Goal: Information Seeking & Learning: Learn about a topic

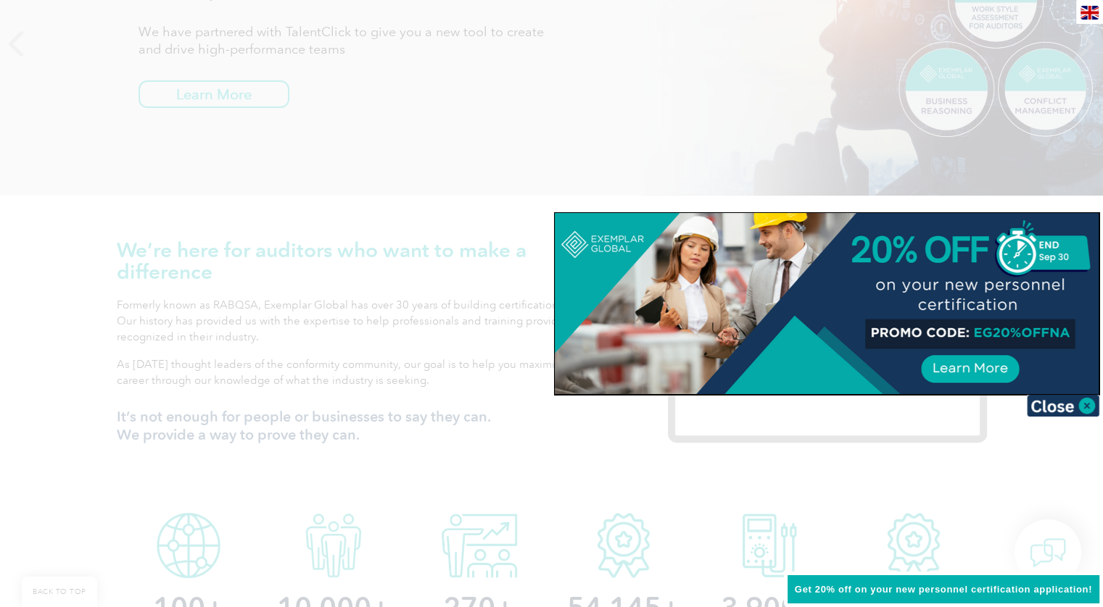
scroll to position [145, 0]
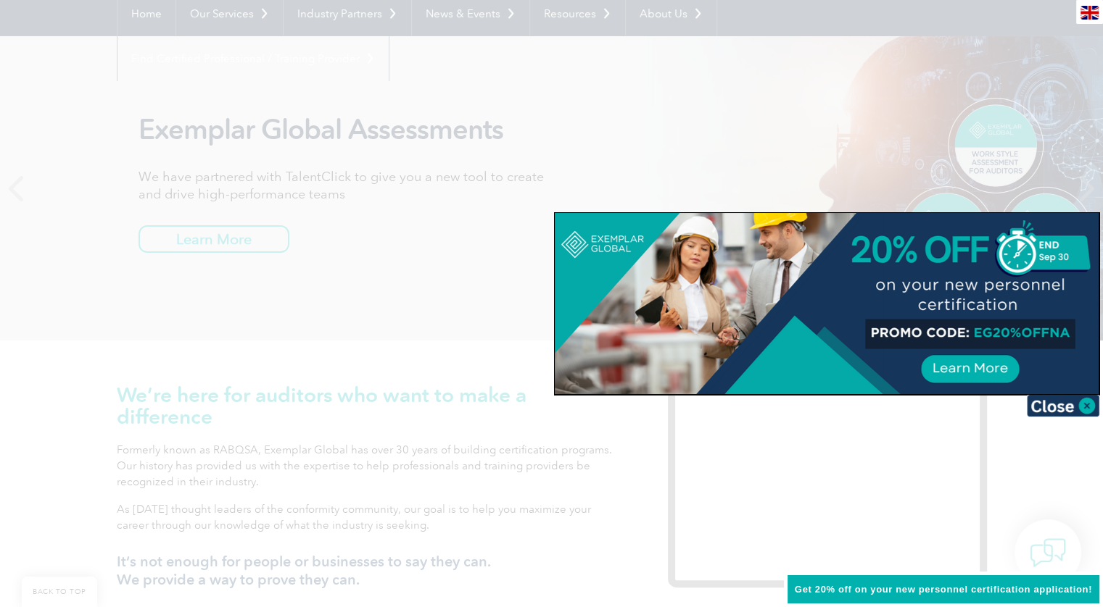
click at [441, 336] on div at bounding box center [551, 303] width 1103 height 607
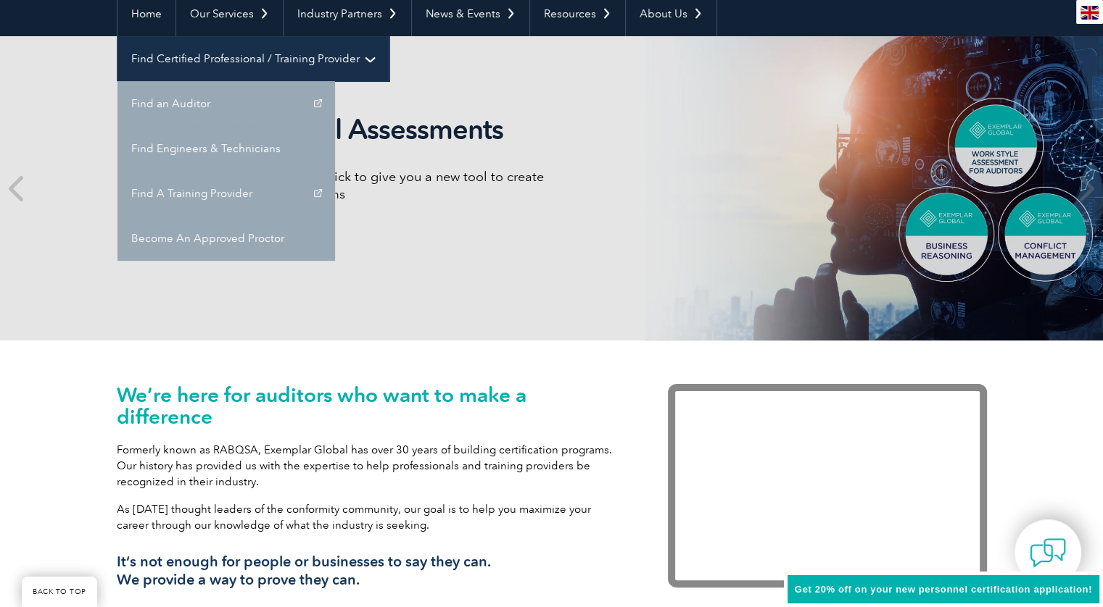
click at [389, 36] on link "Find Certified Professional / Training Provider" at bounding box center [252, 58] width 271 height 45
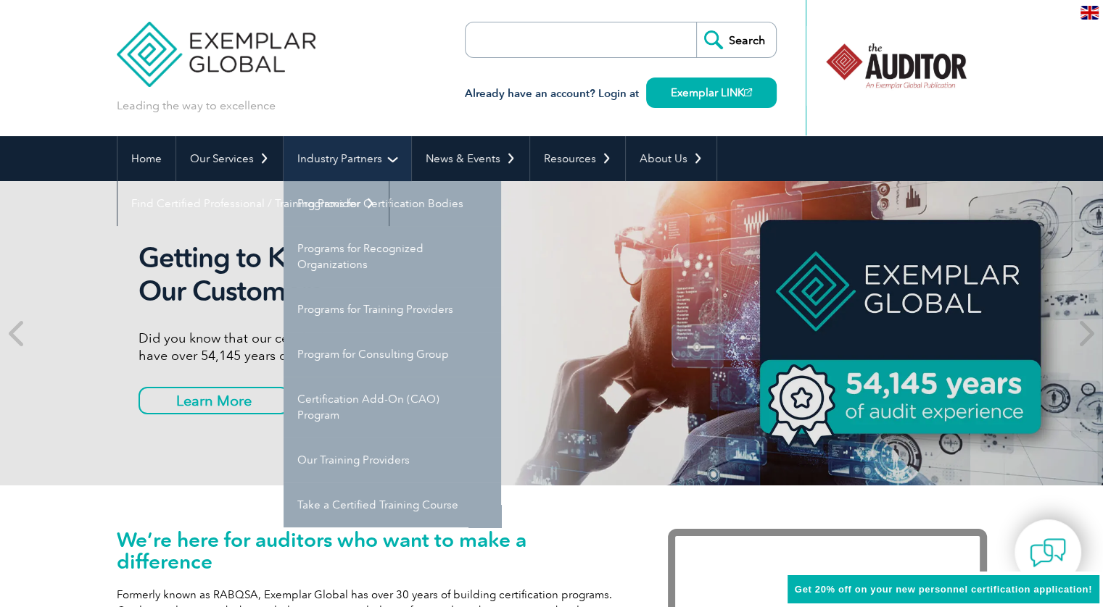
click at [357, 162] on link "Industry Partners" at bounding box center [347, 158] width 128 height 45
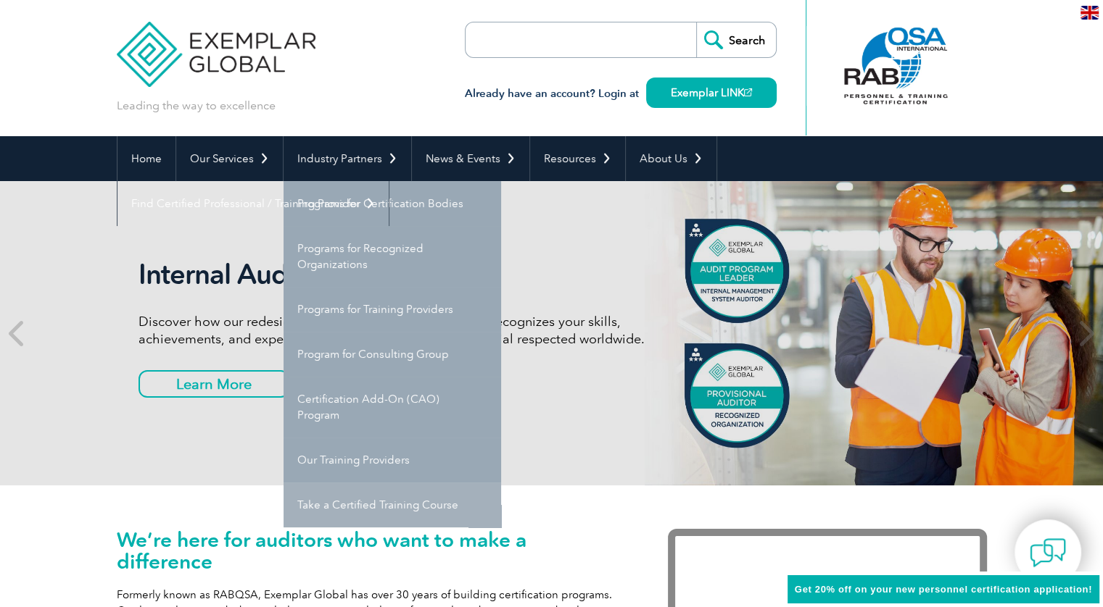
click at [354, 496] on link "Take a Certified Training Course" at bounding box center [391, 505] width 217 height 45
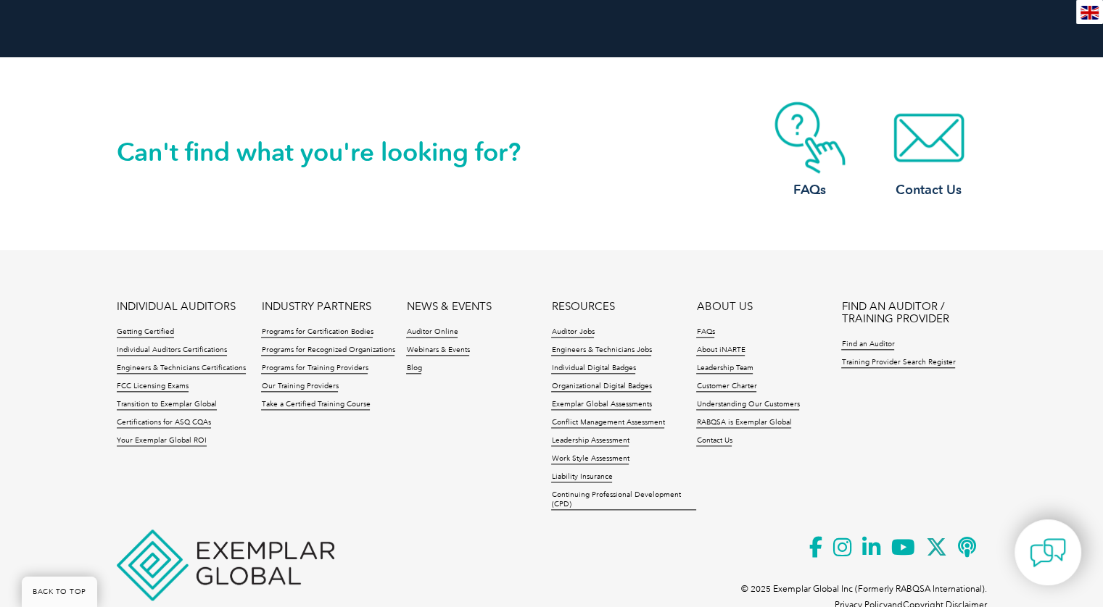
scroll to position [1522, 0]
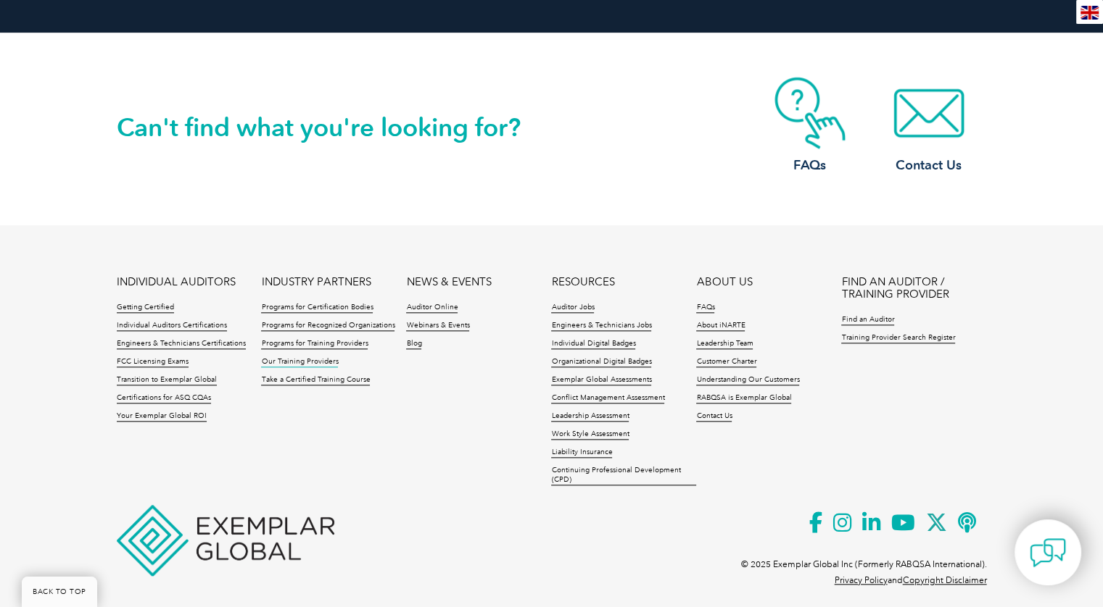
click at [326, 362] on link "Our Training Providers" at bounding box center [299, 362] width 77 height 10
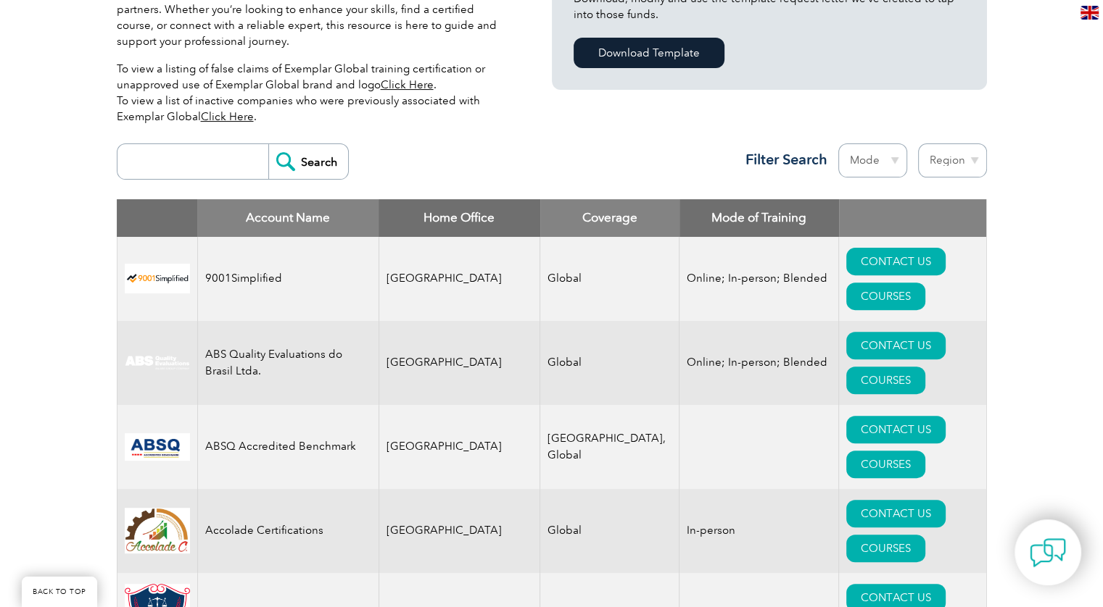
scroll to position [507, 0]
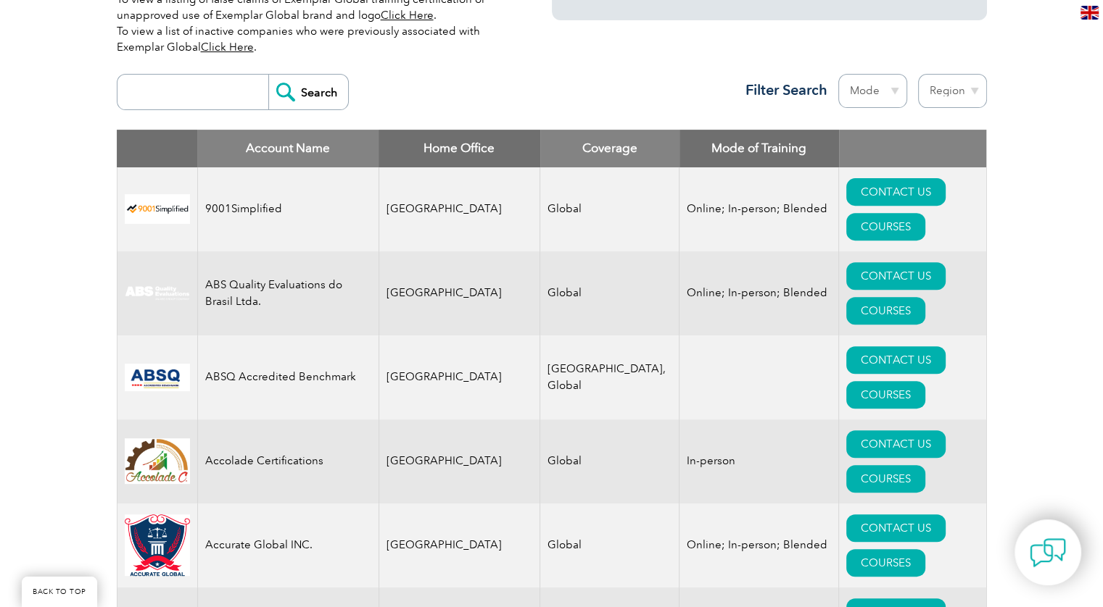
click at [330, 420] on td "Accolade Certifications" at bounding box center [287, 462] width 181 height 84
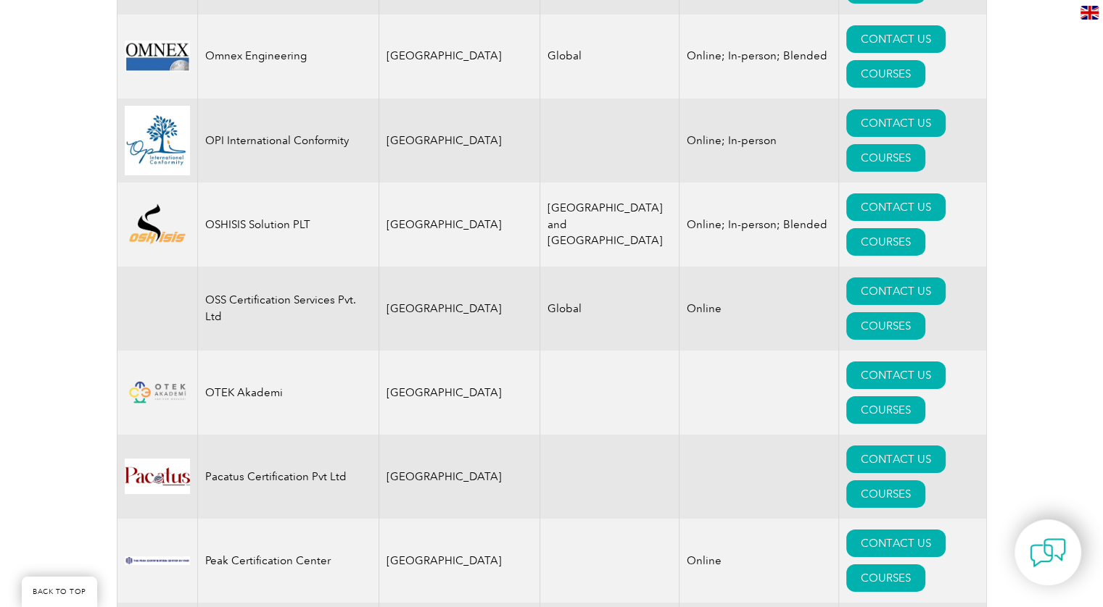
scroll to position [16449, 0]
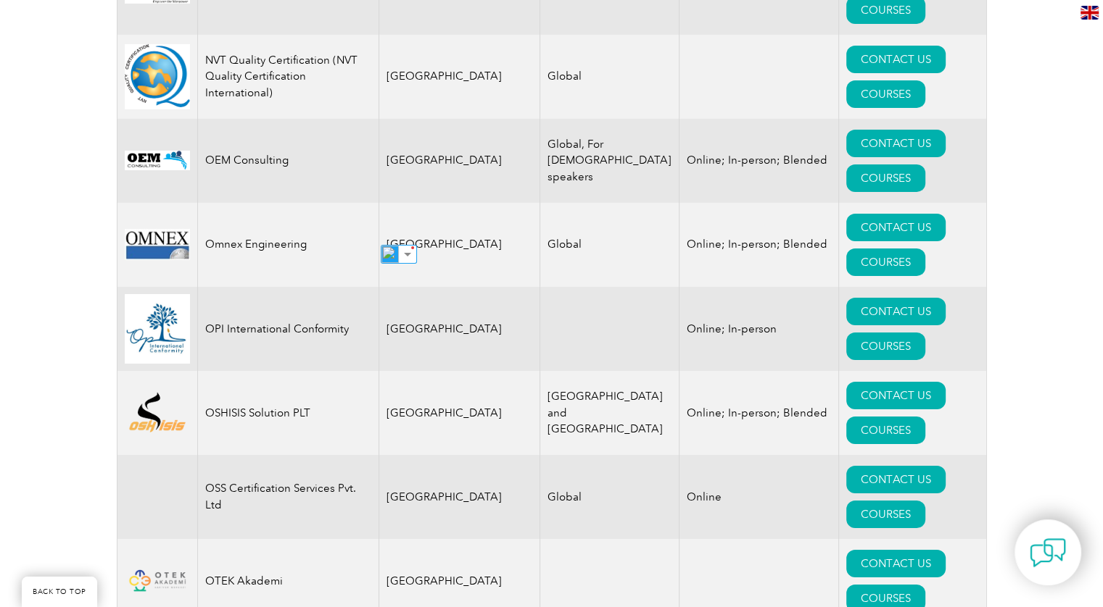
copy td "[GEOGRAPHIC_DATA]"
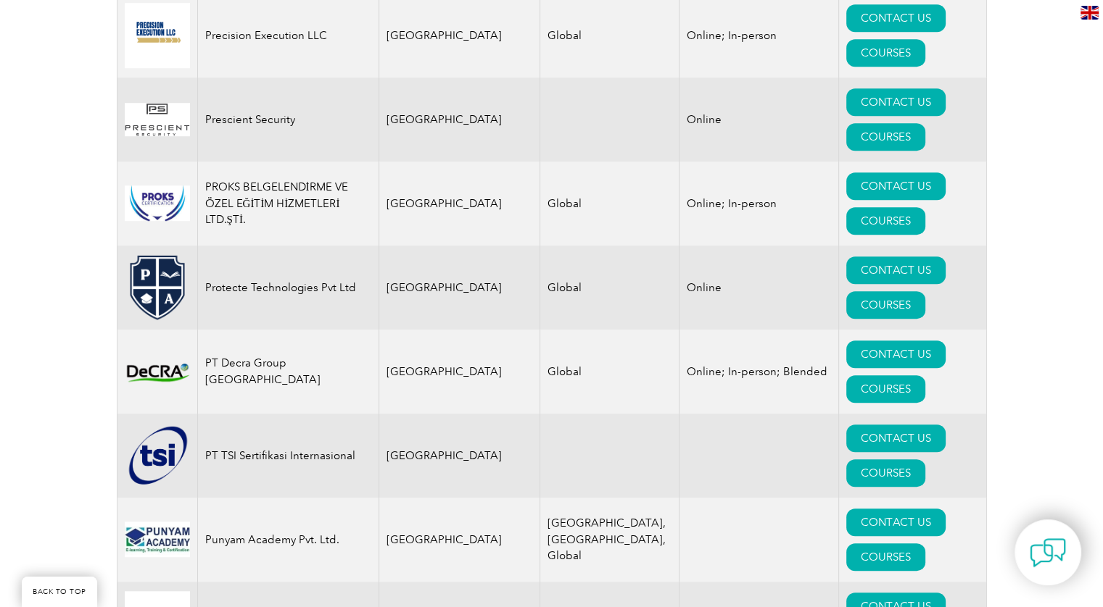
scroll to position [17469, 0]
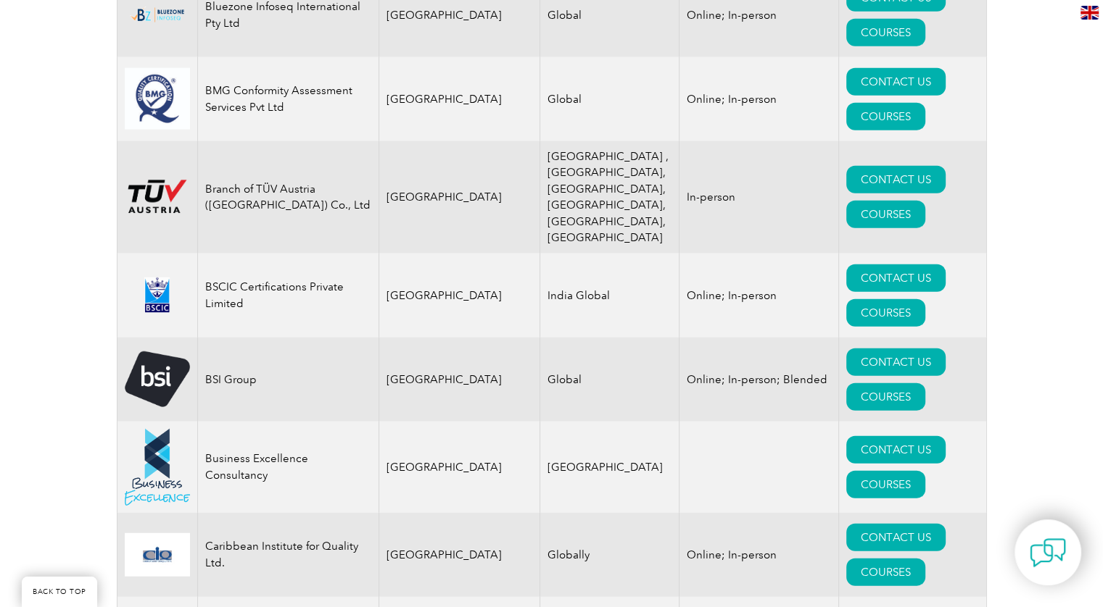
scroll to position [3659, 0]
